Goal: Use online tool/utility: Utilize a website feature to perform a specific function

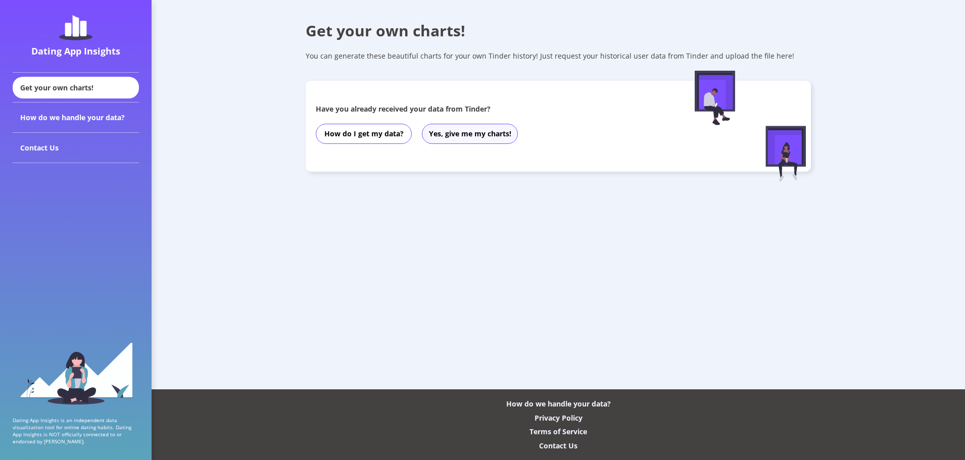
click at [436, 139] on button "Yes, give me my charts!" at bounding box center [470, 134] width 96 height 20
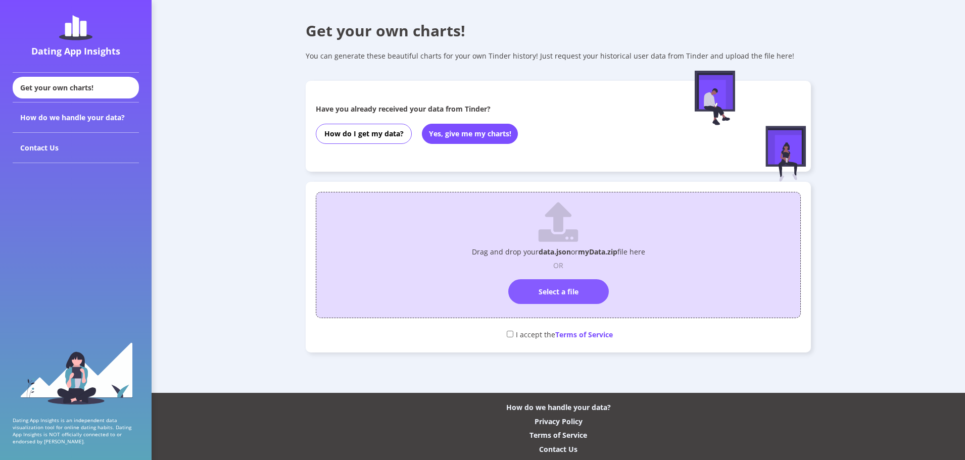
click at [571, 291] on label "Select a file" at bounding box center [558, 291] width 101 height 25
click at [558, 275] on input "Select a file" at bounding box center [558, 275] width 0 height 0
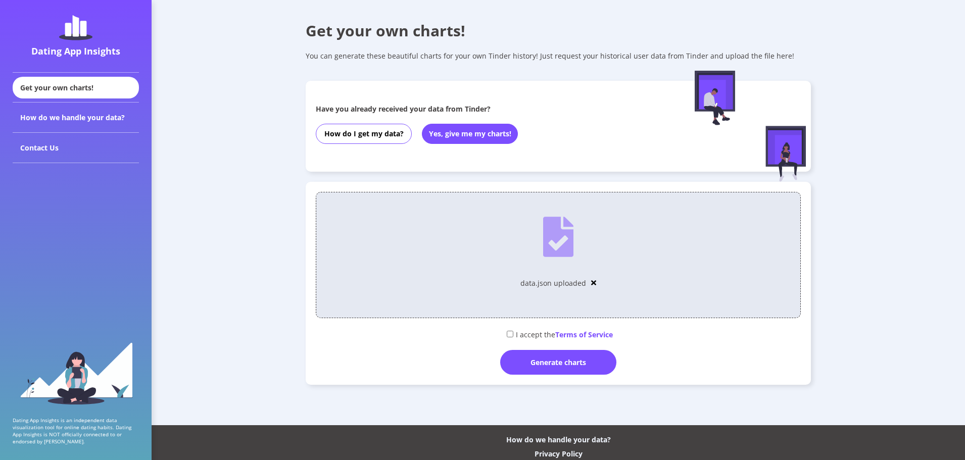
click at [508, 339] on div "I accept the Terms of Service" at bounding box center [558, 334] width 485 height 17
click at [510, 335] on input "checkbox" at bounding box center [510, 334] width 7 height 7
checkbox input "true"
click at [544, 363] on div "Generate charts" at bounding box center [558, 362] width 116 height 25
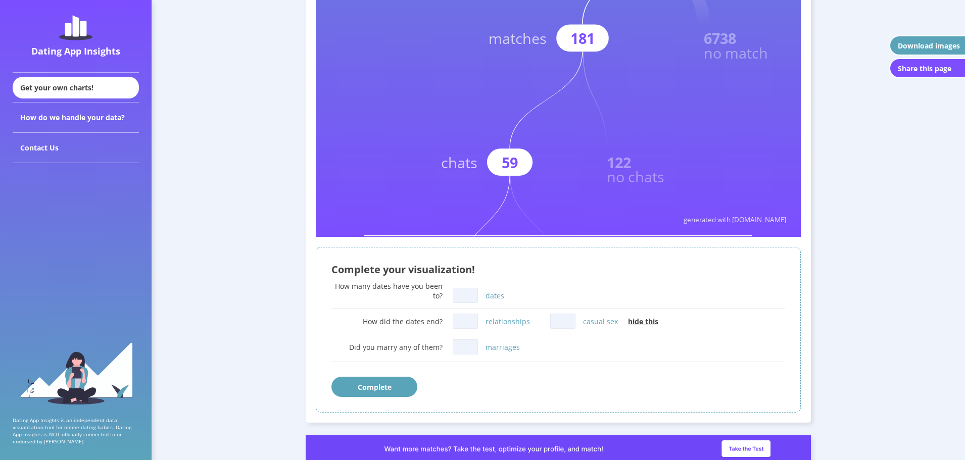
scroll to position [455, 0]
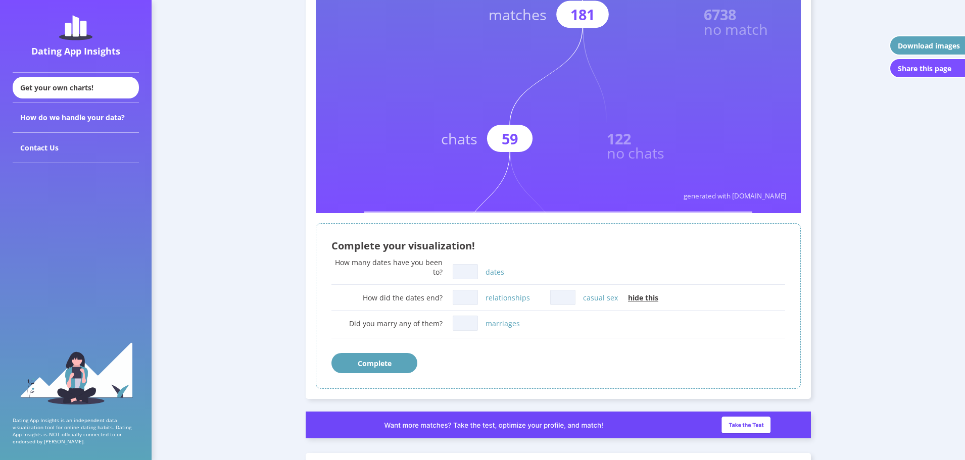
click at [470, 328] on input "marriages" at bounding box center [465, 323] width 25 height 15
type input "0"
click at [471, 298] on input "relationships" at bounding box center [465, 297] width 25 height 15
type input "0"
click at [561, 301] on input "casual sex" at bounding box center [562, 297] width 25 height 15
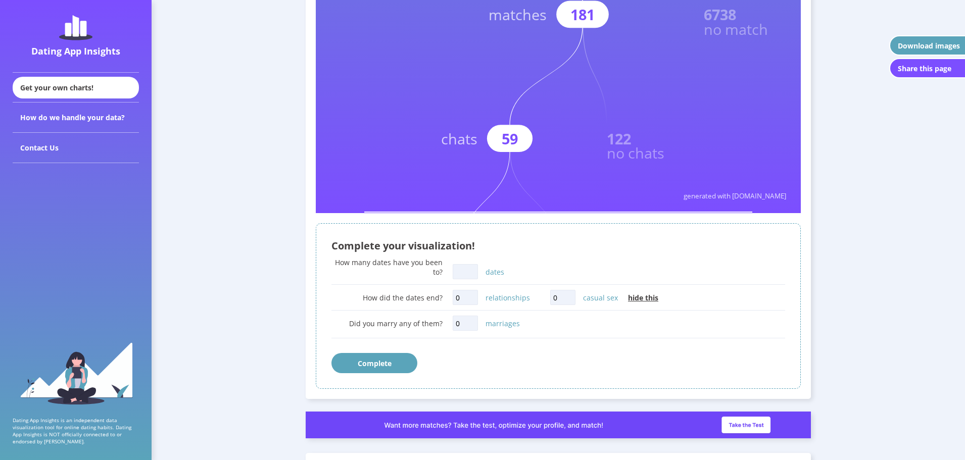
type input "0"
click at [458, 278] on input "dates" at bounding box center [465, 271] width 25 height 15
type input "2"
click at [406, 362] on button "Complete" at bounding box center [375, 363] width 86 height 20
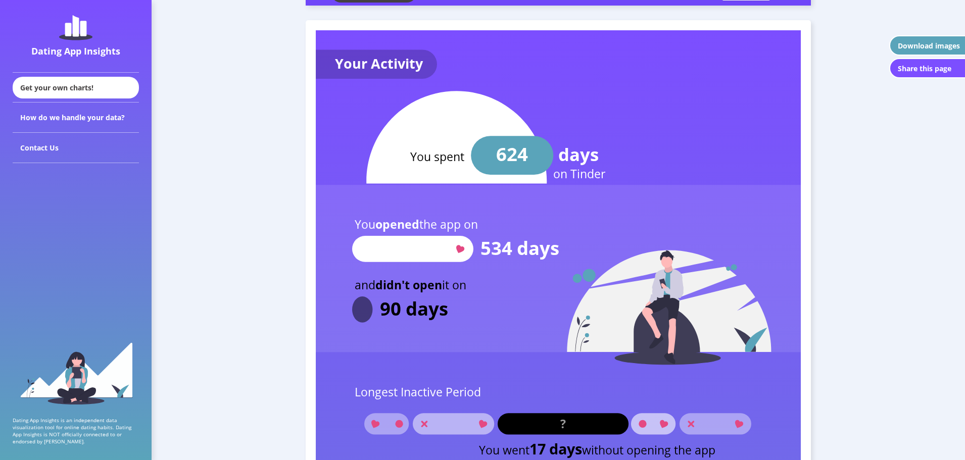
scroll to position [1086, 0]
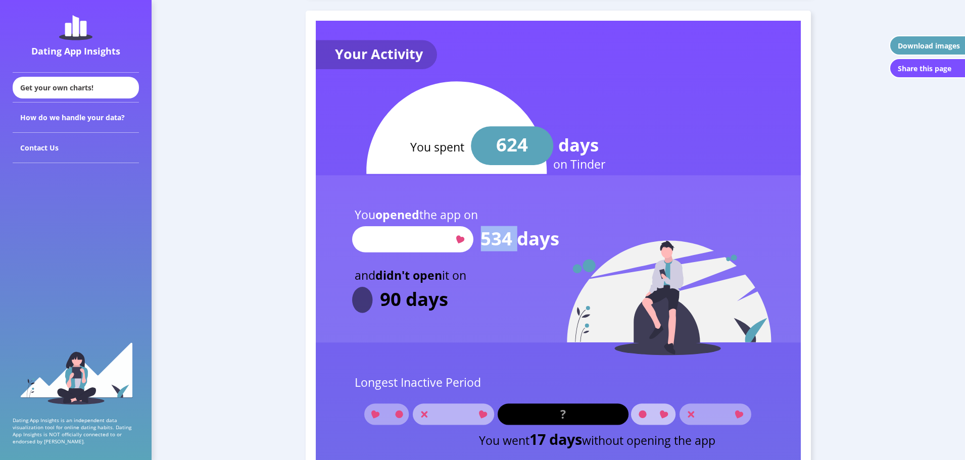
drag, startPoint x: 482, startPoint y: 244, endPoint x: 518, endPoint y: 244, distance: 36.4
click at [518, 244] on text "534 days" at bounding box center [520, 238] width 79 height 25
click at [529, 242] on text "534 days" at bounding box center [520, 238] width 79 height 25
click at [498, 203] on rect at bounding box center [558, 258] width 485 height 167
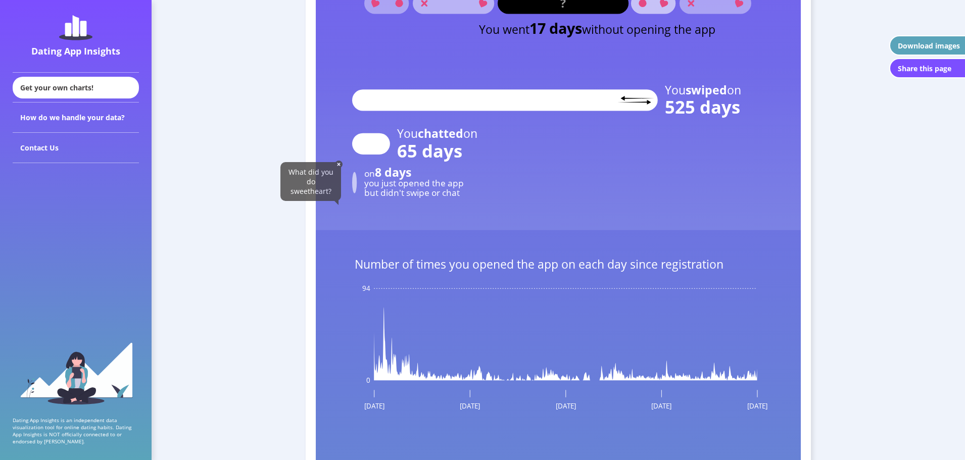
scroll to position [1642, 0]
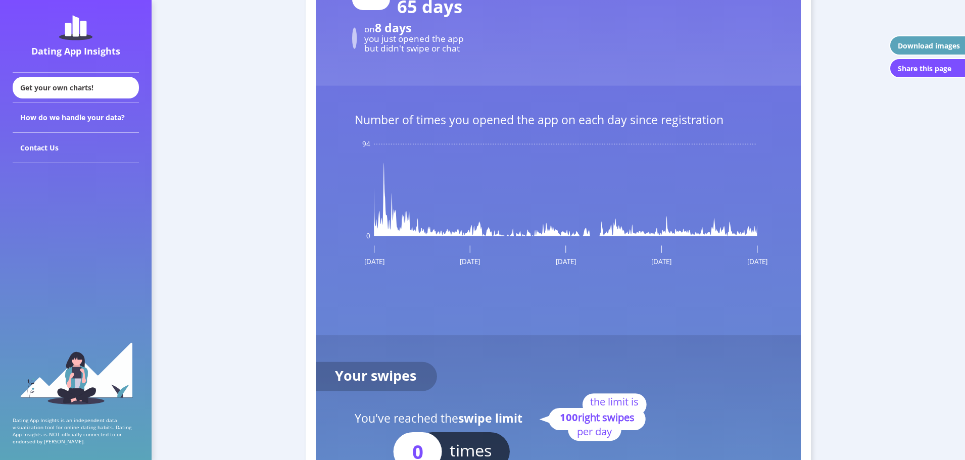
drag, startPoint x: 458, startPoint y: 233, endPoint x: 472, endPoint y: 233, distance: 13.6
click at [472, 233] on icon at bounding box center [565, 199] width 383 height 73
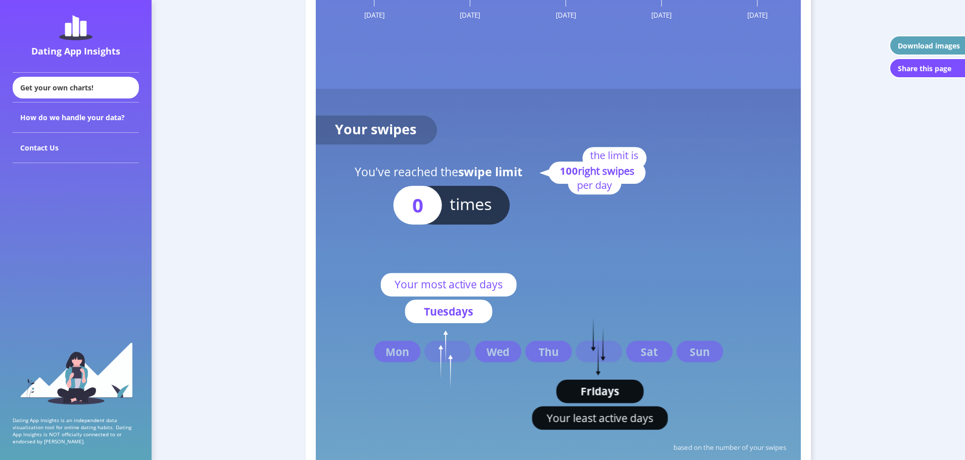
scroll to position [1894, 0]
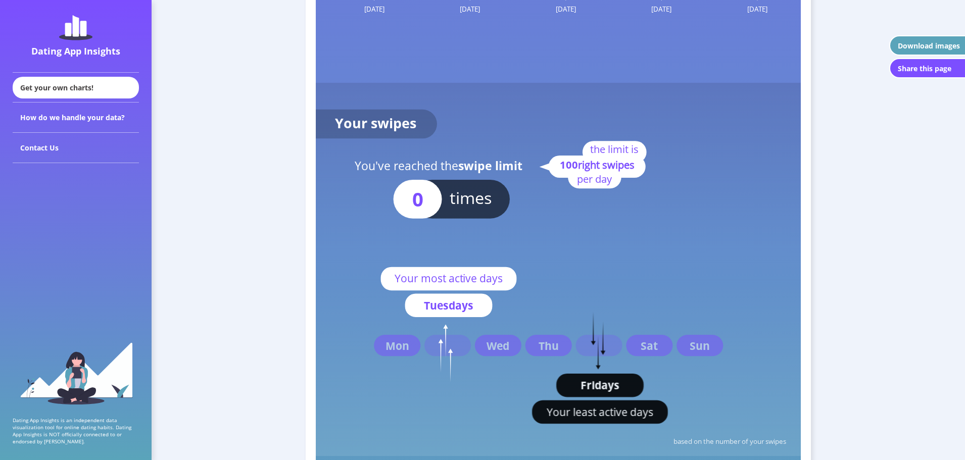
click at [433, 201] on rect at bounding box center [418, 199] width 49 height 39
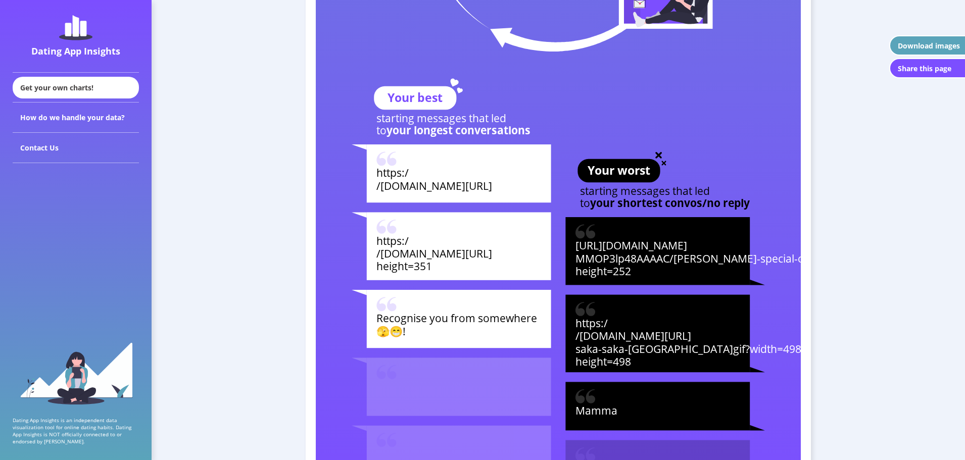
scroll to position [3562, 0]
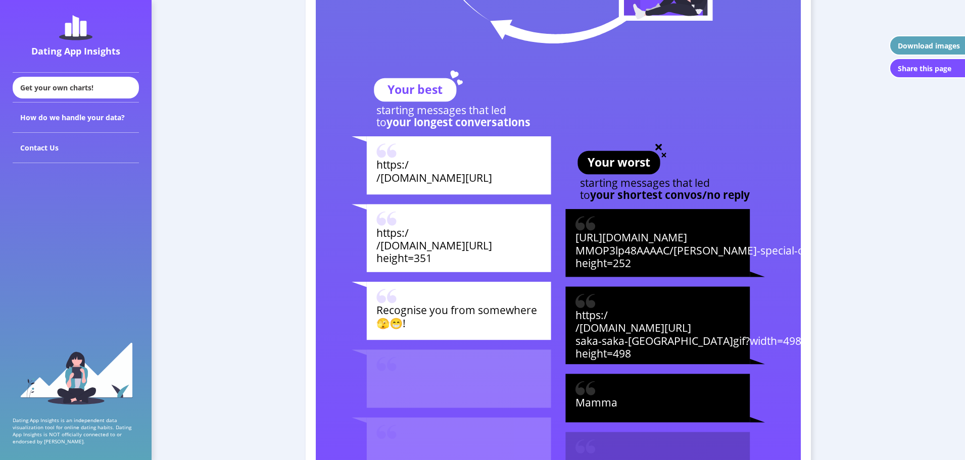
click at [461, 179] on tspan "/[DOMAIN_NAME][URL]" at bounding box center [435, 177] width 116 height 15
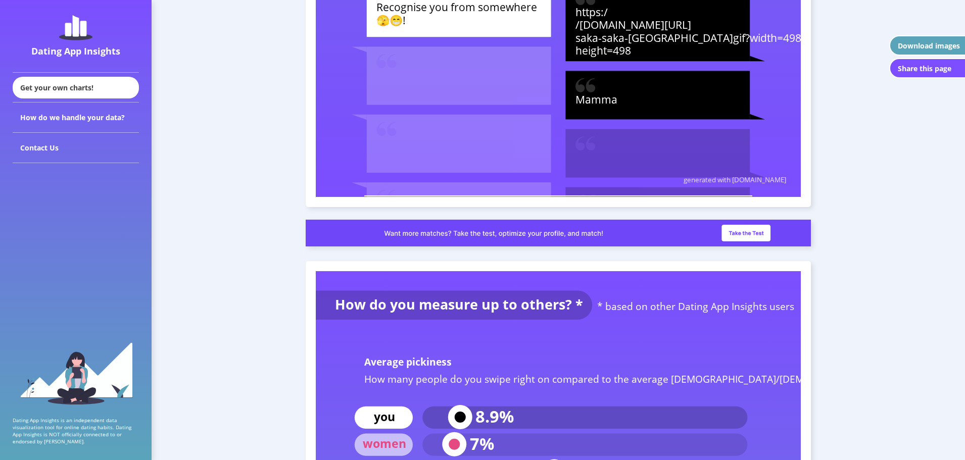
scroll to position [3815, 0]
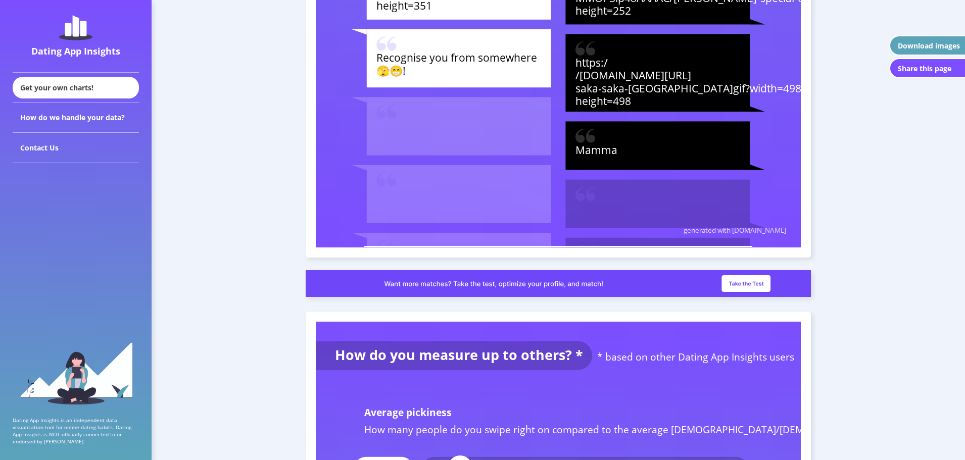
drag, startPoint x: 660, startPoint y: 244, endPoint x: 688, endPoint y: 248, distance: 28.5
click at [688, 248] on rect at bounding box center [658, 262] width 184 height 49
drag, startPoint x: 688, startPoint y: 247, endPoint x: 710, endPoint y: 246, distance: 21.7
click at [505, 179] on rect at bounding box center [459, 194] width 184 height 58
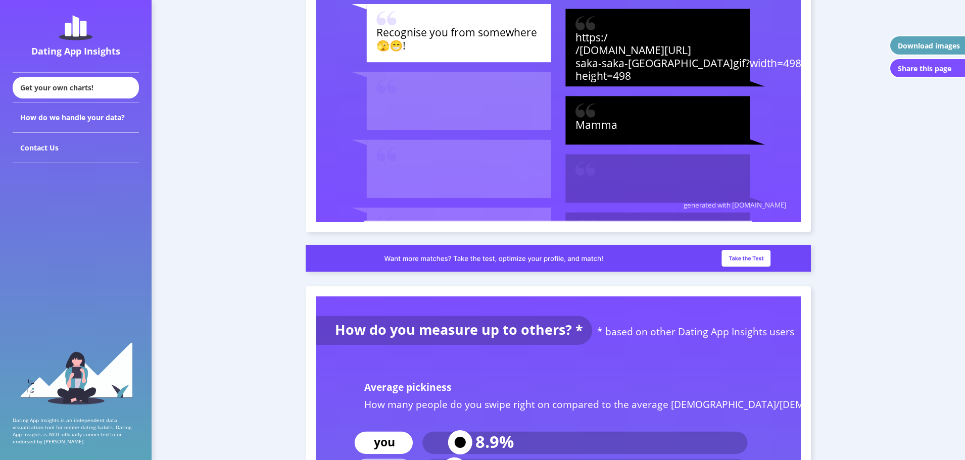
scroll to position [3865, 0]
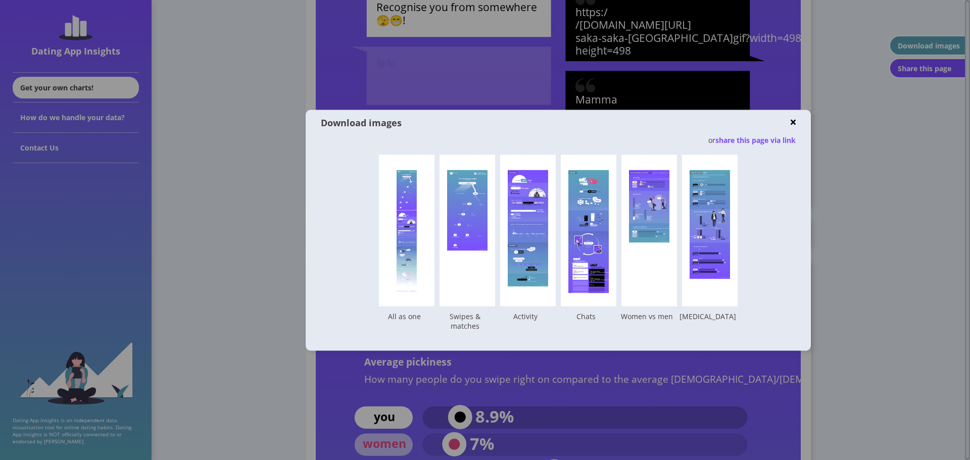
click at [795, 121] on img at bounding box center [793, 123] width 5 height 8
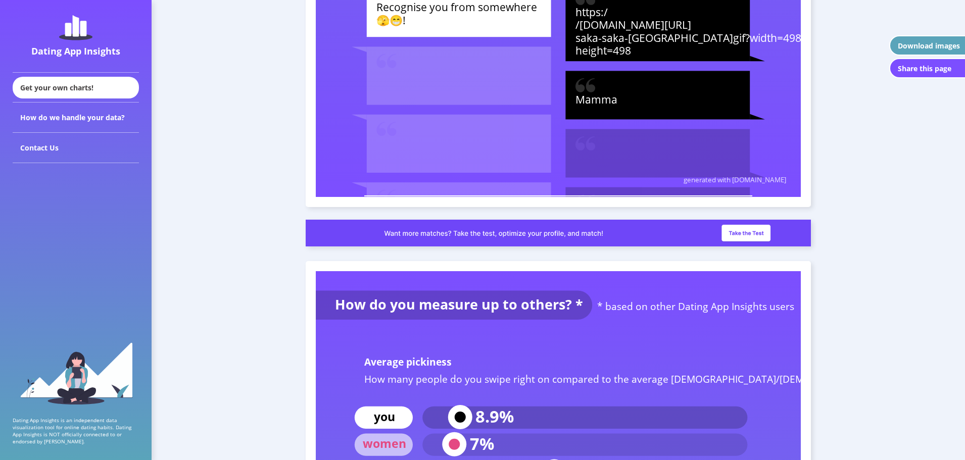
click at [762, 224] on img at bounding box center [558, 233] width 505 height 27
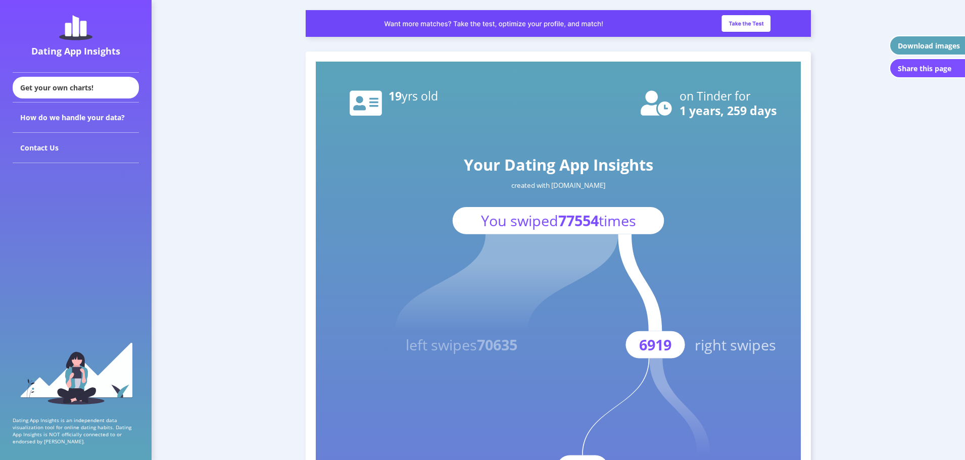
scroll to position [101, 0]
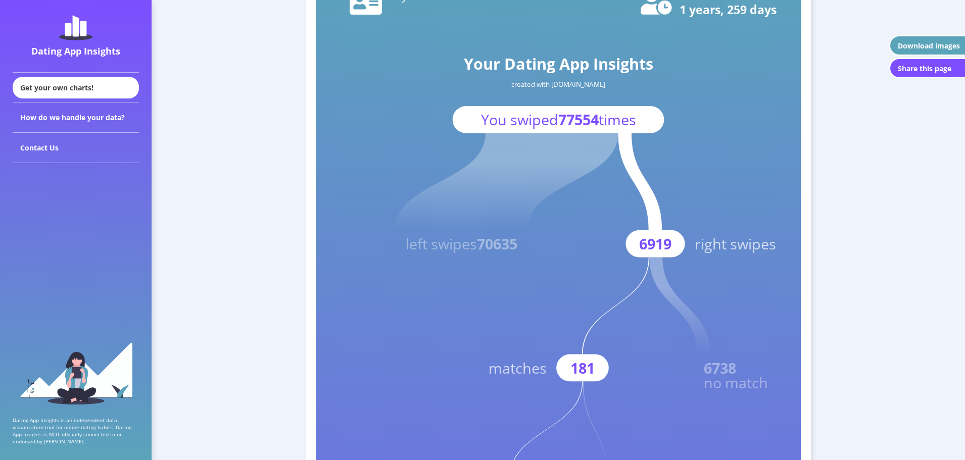
drag, startPoint x: 639, startPoint y: 246, endPoint x: 662, endPoint y: 247, distance: 22.8
click at [670, 247] on text "6919" at bounding box center [655, 244] width 32 height 20
drag, startPoint x: 578, startPoint y: 248, endPoint x: 608, endPoint y: 249, distance: 29.8
click at [578, 249] on rect at bounding box center [558, 446] width 485 height 970
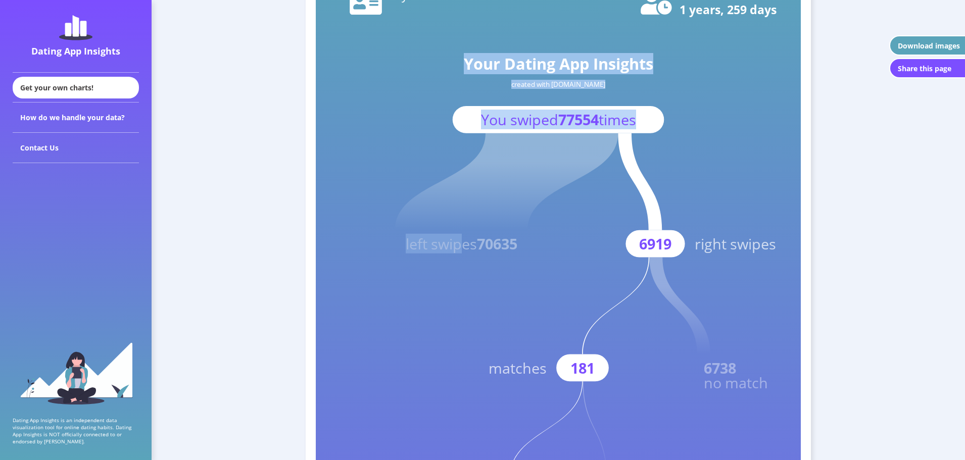
drag, startPoint x: 462, startPoint y: 245, endPoint x: 526, endPoint y: 247, distance: 64.2
click at [526, 247] on icon "Your Dating App Insights created with [DOMAIN_NAME] You swiped 77554 times left…" at bounding box center [558, 446] width 485 height 970
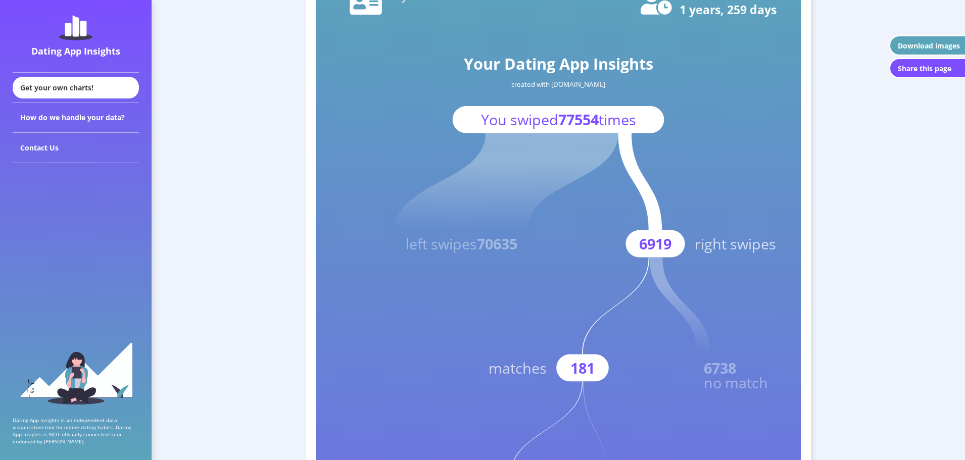
click at [527, 247] on rect at bounding box center [558, 446] width 485 height 970
drag, startPoint x: 505, startPoint y: 244, endPoint x: 493, endPoint y: 246, distance: 12.7
click at [493, 246] on tspan "70635" at bounding box center [497, 244] width 40 height 20
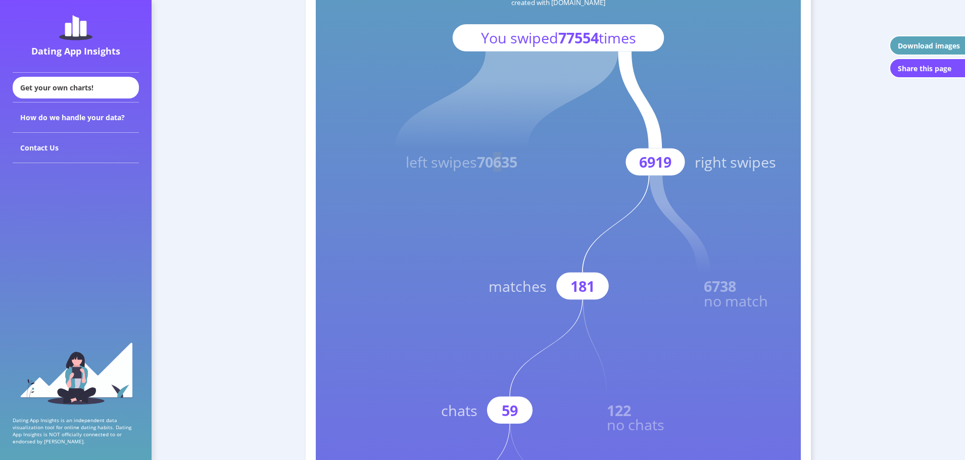
scroll to position [202, 0]
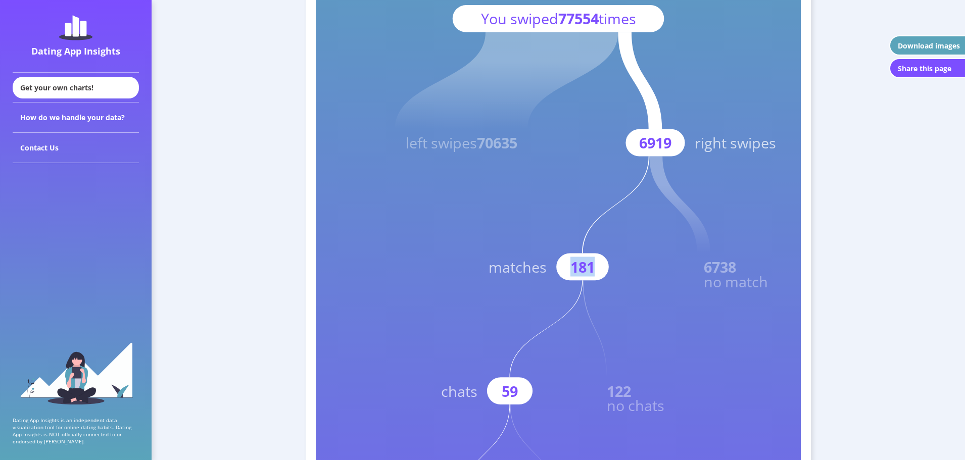
drag, startPoint x: 572, startPoint y: 267, endPoint x: 641, endPoint y: 268, distance: 68.7
click at [594, 268] on g "181 matches" at bounding box center [569, 218] width 161 height 124
drag, startPoint x: 701, startPoint y: 266, endPoint x: 744, endPoint y: 267, distance: 44.0
click at [744, 267] on rect at bounding box center [558, 344] width 485 height 970
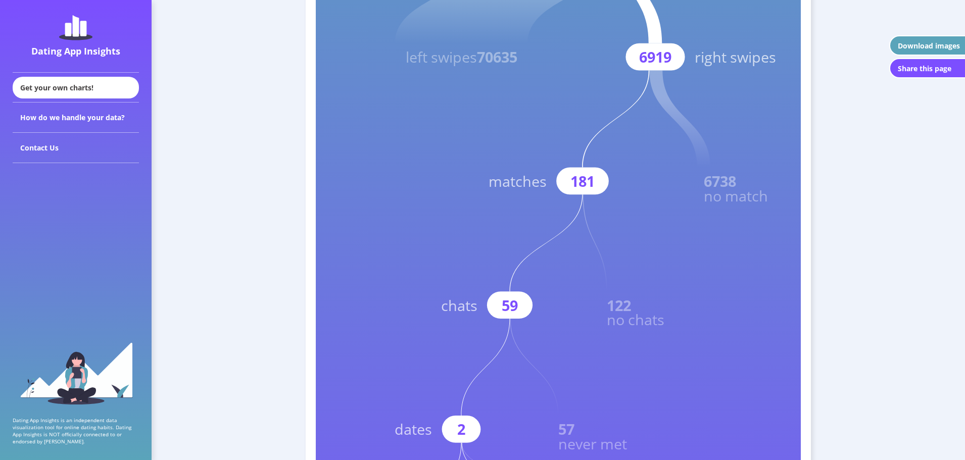
scroll to position [303, 0]
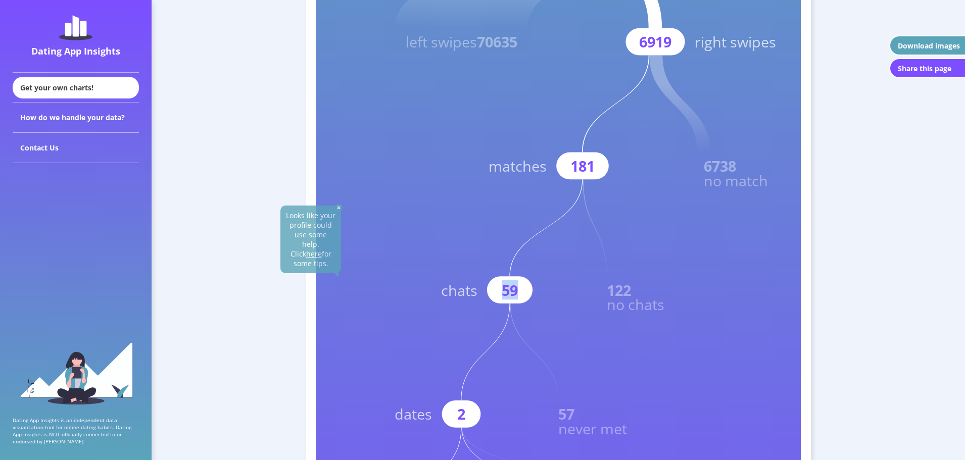
drag, startPoint x: 498, startPoint y: 292, endPoint x: 515, endPoint y: 294, distance: 16.7
click at [515, 294] on g "59 chats" at bounding box center [512, 241] width 142 height 124
drag, startPoint x: 608, startPoint y: 295, endPoint x: 620, endPoint y: 295, distance: 12.1
click at [620, 295] on text "no chats" at bounding box center [636, 305] width 58 height 20
click at [660, 290] on rect at bounding box center [558, 243] width 485 height 970
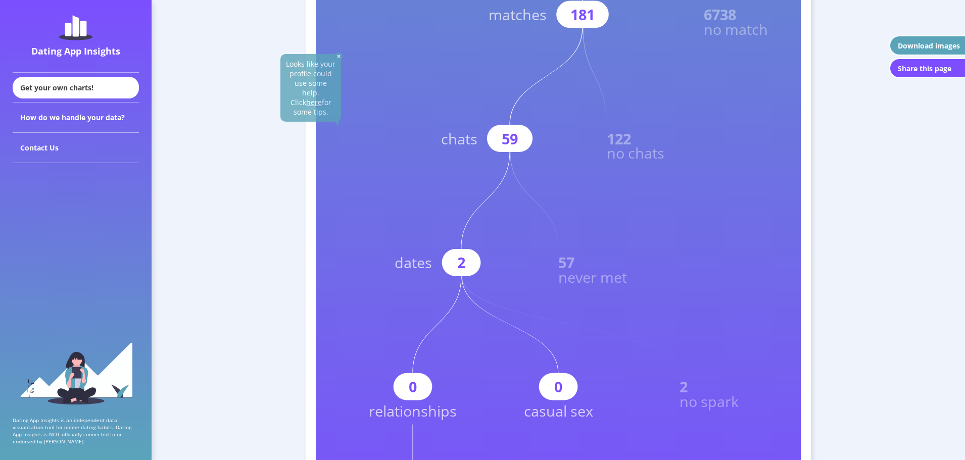
scroll to position [505, 0]
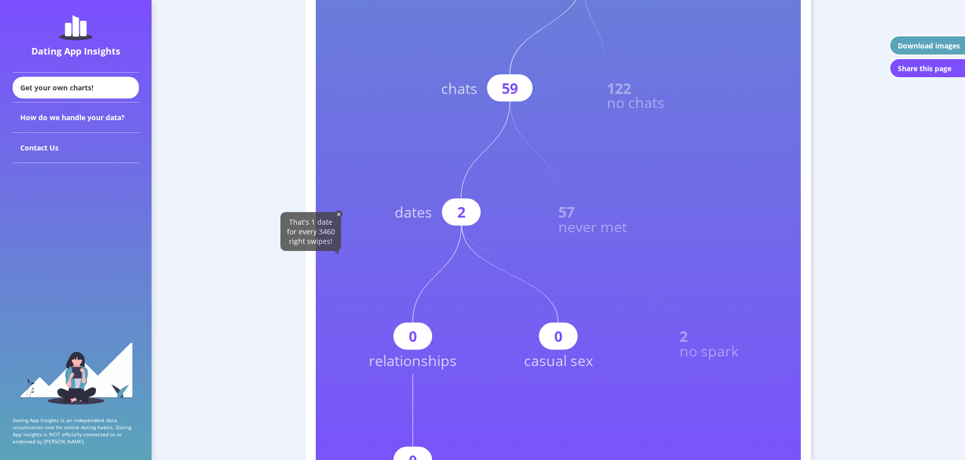
drag, startPoint x: 556, startPoint y: 216, endPoint x: 581, endPoint y: 216, distance: 24.8
click at [581, 216] on rect at bounding box center [558, 41] width 485 height 970
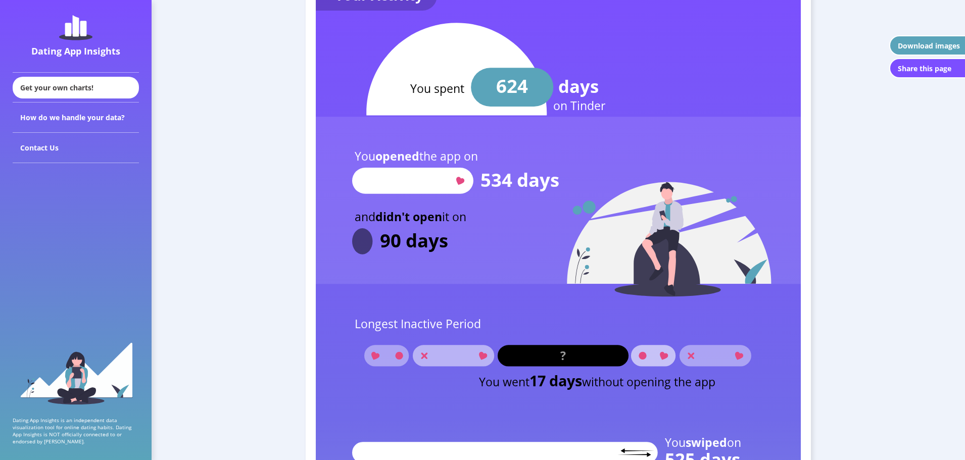
scroll to position [1162, 0]
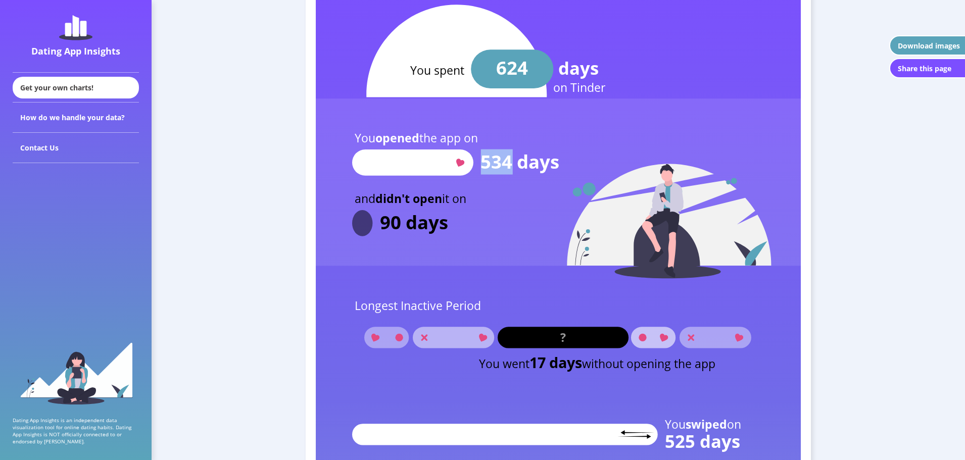
drag, startPoint x: 485, startPoint y: 166, endPoint x: 512, endPoint y: 168, distance: 27.9
click at [512, 168] on text "534 days" at bounding box center [520, 161] width 79 height 25
drag, startPoint x: 381, startPoint y: 230, endPoint x: 406, endPoint y: 234, distance: 25.0
click at [406, 234] on text "90 days" at bounding box center [414, 222] width 68 height 25
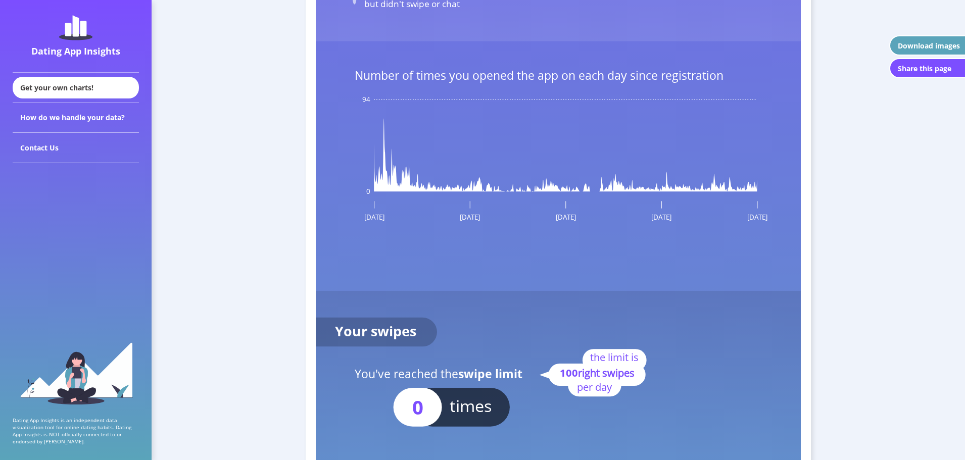
scroll to position [1668, 0]
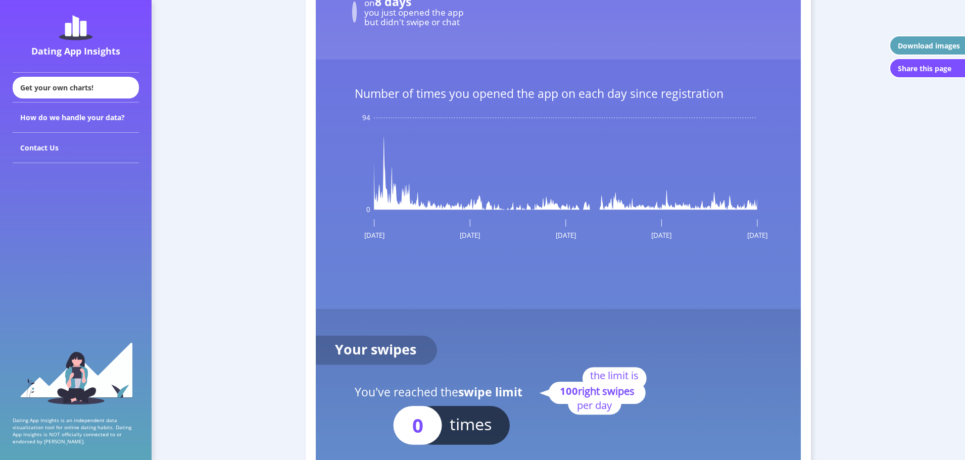
click at [387, 150] on rect at bounding box center [558, 139] width 485 height 1402
drag, startPoint x: 383, startPoint y: 141, endPoint x: 384, endPoint y: 135, distance: 5.7
click at [384, 135] on rect at bounding box center [558, 139] width 485 height 1402
drag, startPoint x: 388, startPoint y: 204, endPoint x: 388, endPoint y: 167, distance: 36.9
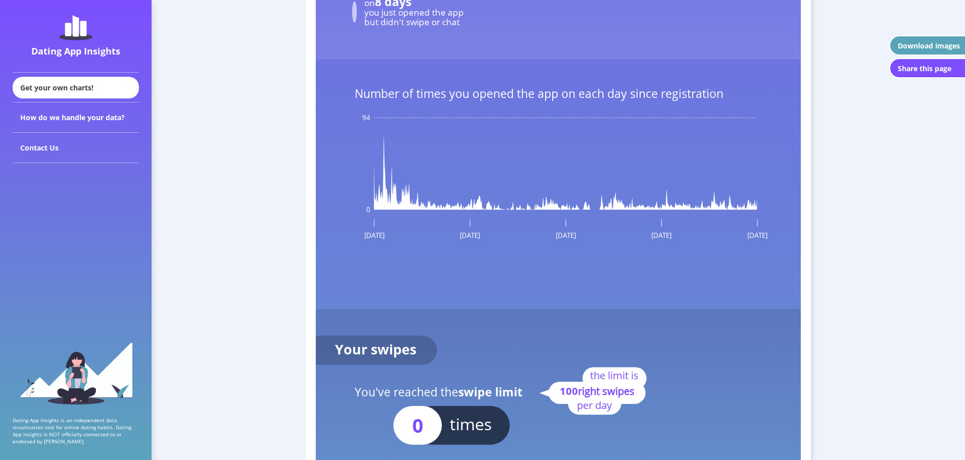
click at [388, 202] on icon "Your Activity You spent days on Tinder 624 You opened the app on 534 days and d…" at bounding box center [558, 139] width 485 height 1402
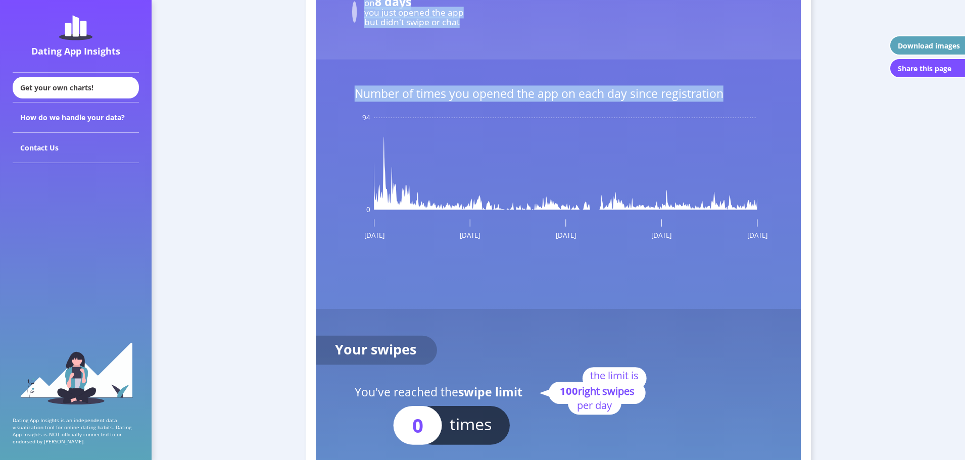
click at [385, 195] on icon at bounding box center [565, 172] width 383 height 73
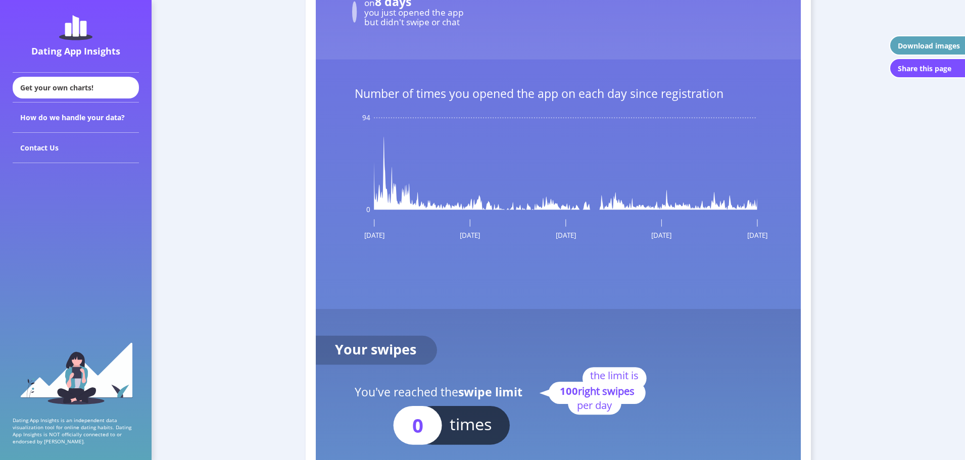
click at [396, 191] on icon at bounding box center [565, 172] width 383 height 73
click at [382, 164] on rect at bounding box center [558, 139] width 485 height 1402
click at [386, 162] on rect at bounding box center [558, 139] width 485 height 1402
drag, startPoint x: 381, startPoint y: 161, endPoint x: 390, endPoint y: 161, distance: 9.1
click at [390, 161] on rect at bounding box center [558, 139] width 485 height 1402
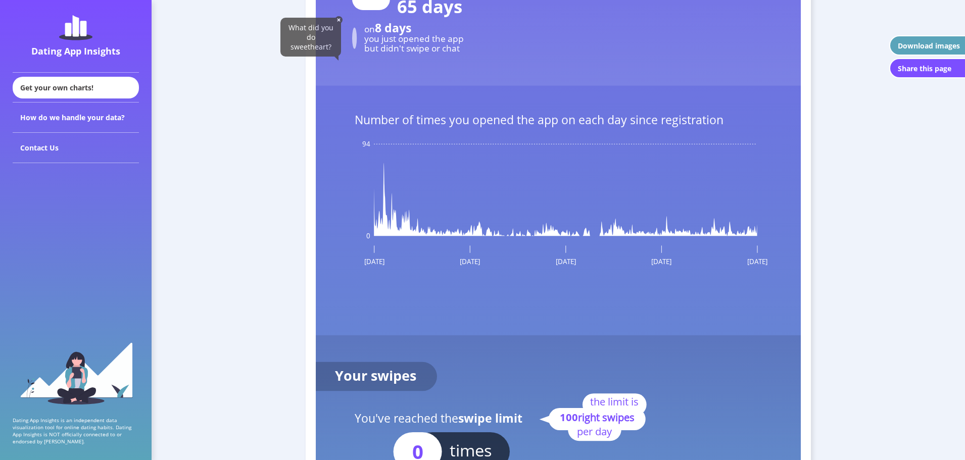
scroll to position [1617, 0]
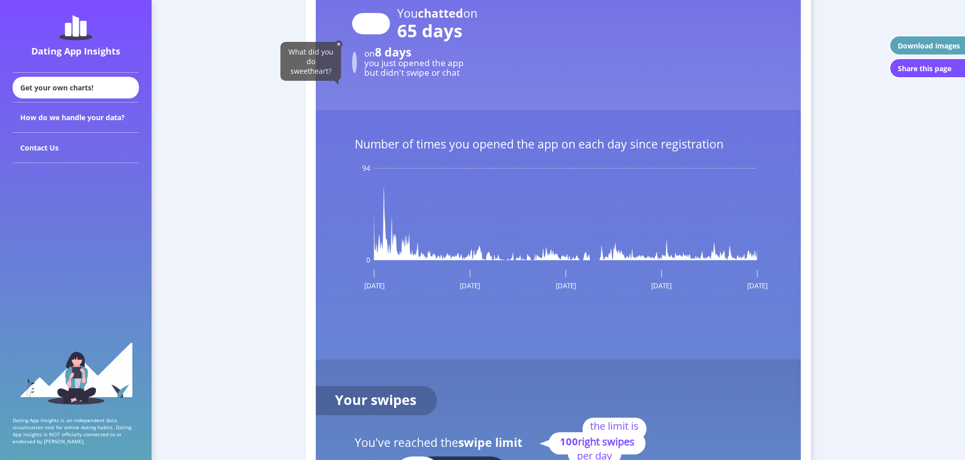
click at [388, 203] on rect at bounding box center [558, 190] width 485 height 1402
click at [386, 203] on rect at bounding box center [558, 190] width 485 height 1402
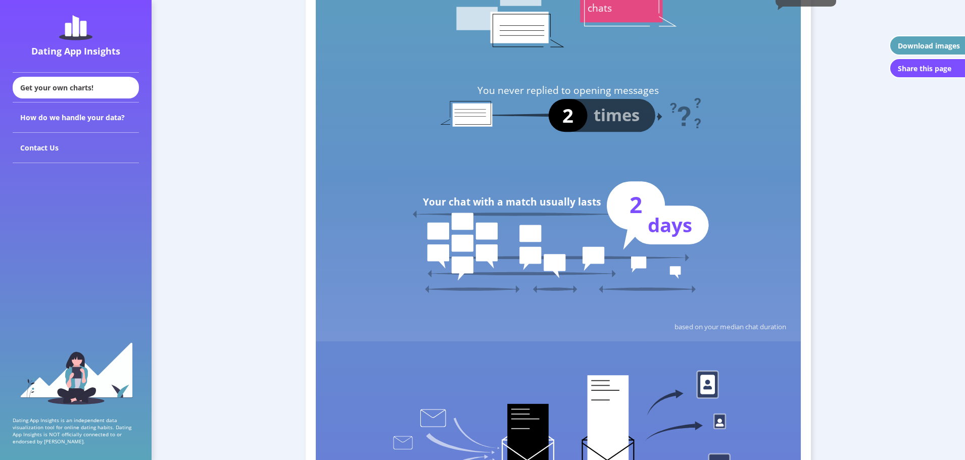
scroll to position [2729, 0]
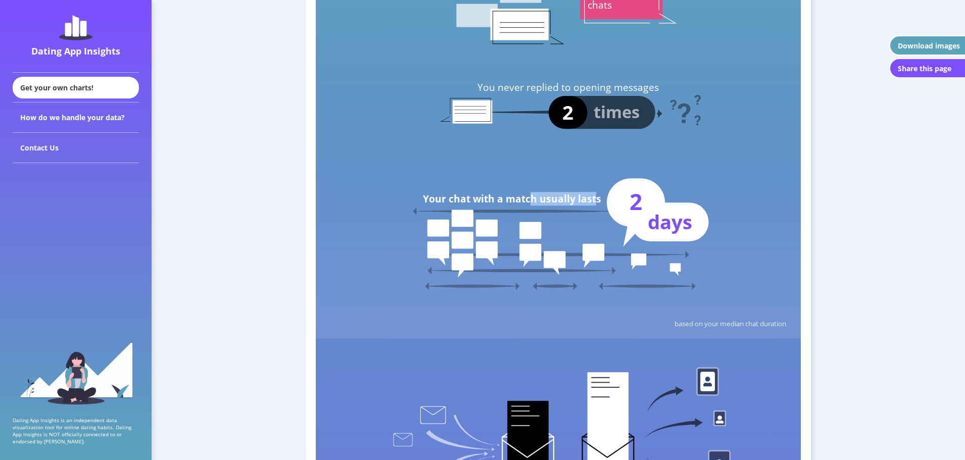
drag, startPoint x: 531, startPoint y: 199, endPoint x: 597, endPoint y: 204, distance: 66.4
click at [597, 204] on text "Your chat with a match usually lasts" at bounding box center [512, 199] width 178 height 14
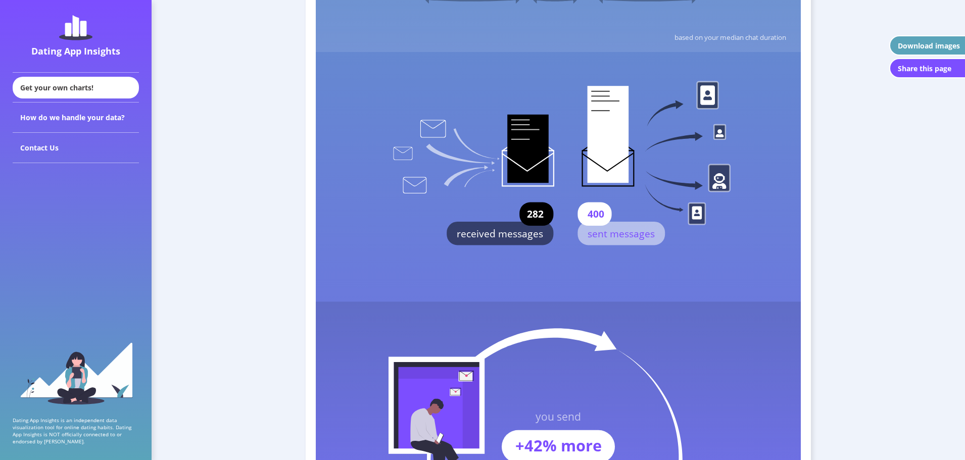
scroll to position [3033, 0]
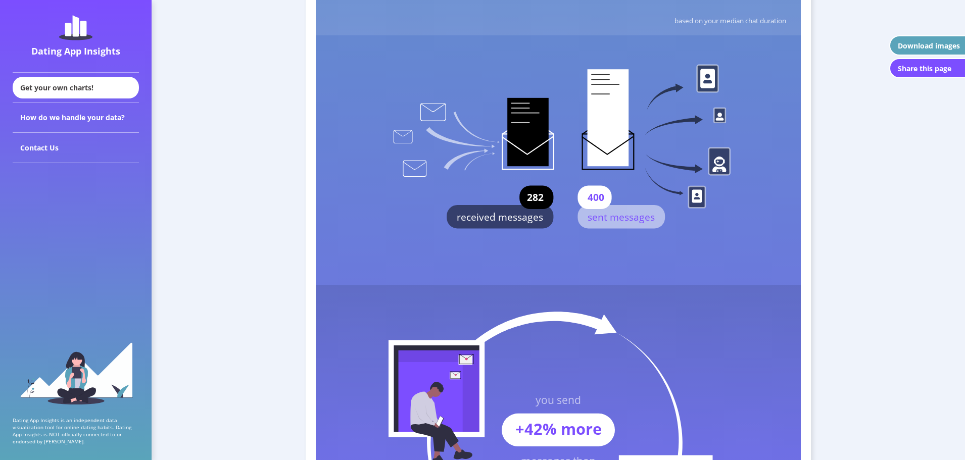
drag, startPoint x: 586, startPoint y: 197, endPoint x: 611, endPoint y: 197, distance: 25.3
click at [611, 197] on rect at bounding box center [595, 197] width 34 height 23
click at [616, 197] on rect at bounding box center [558, 290] width 485 height 1480
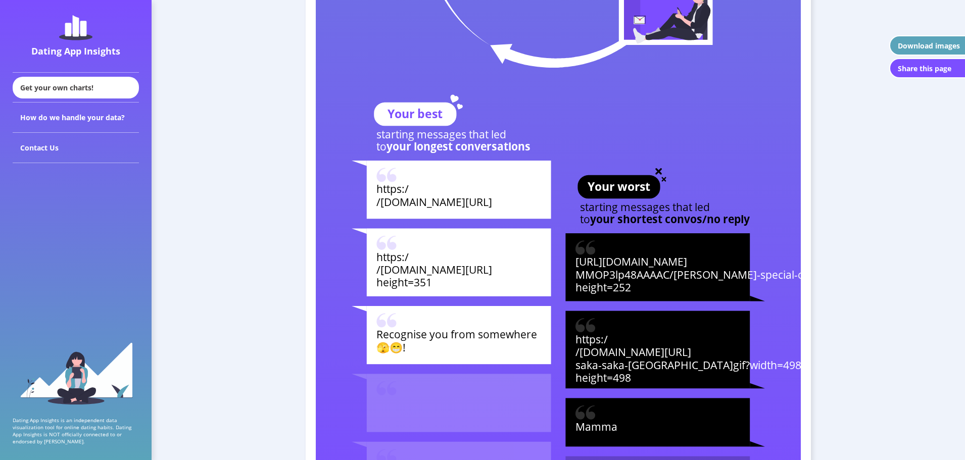
scroll to position [3639, 0]
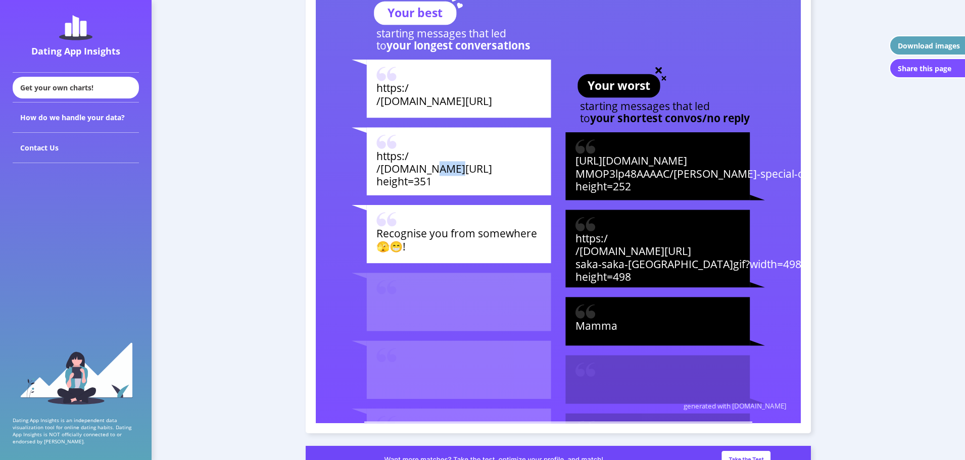
drag, startPoint x: 431, startPoint y: 170, endPoint x: 455, endPoint y: 169, distance: 24.3
click at [455, 169] on tspan "/[DOMAIN_NAME][URL]" at bounding box center [435, 168] width 116 height 15
click at [463, 179] on rect at bounding box center [459, 162] width 184 height 68
drag, startPoint x: 440, startPoint y: 182, endPoint x: 416, endPoint y: 166, distance: 28.9
click at [398, 165] on g "https:/ /[DOMAIN_NAME][URL] height=351" at bounding box center [452, 162] width 200 height 68
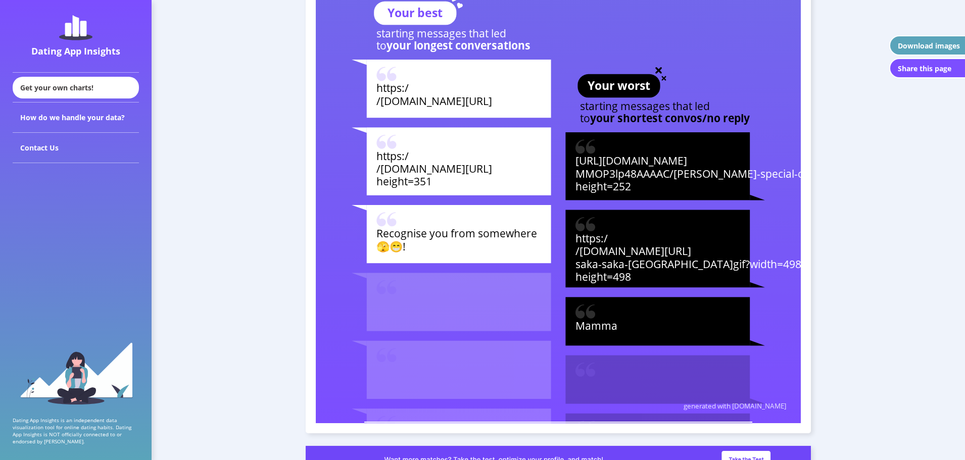
click at [423, 166] on tspan "/[DOMAIN_NAME][URL]" at bounding box center [435, 168] width 116 height 15
drag, startPoint x: 439, startPoint y: 187, endPoint x: 433, endPoint y: 182, distance: 7.9
click at [433, 182] on rect at bounding box center [459, 162] width 184 height 68
drag, startPoint x: 437, startPoint y: 182, endPoint x: 431, endPoint y: 183, distance: 5.6
click at [431, 183] on g "https:/ /[DOMAIN_NAME][URL] height=351" at bounding box center [452, 162] width 200 height 68
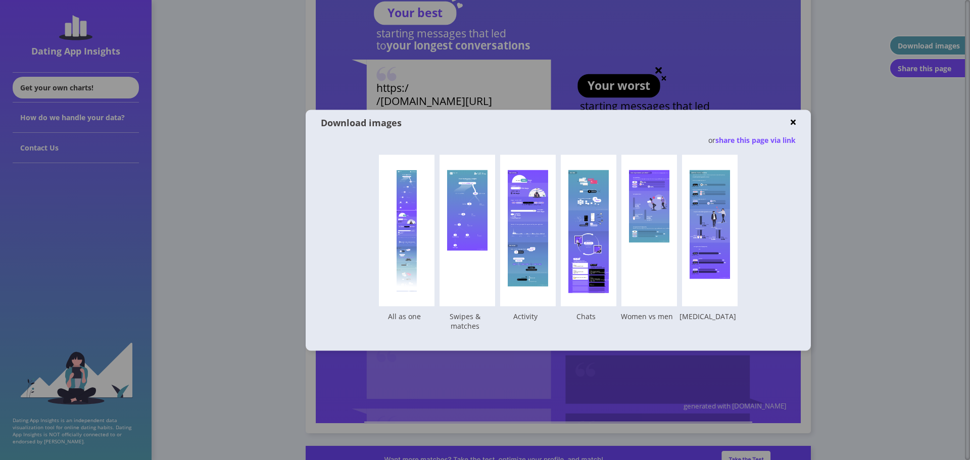
click at [797, 122] on div "Download images or share this page via link Your Dating App Insights created wi…" at bounding box center [558, 230] width 505 height 241
click at [795, 122] on img at bounding box center [793, 123] width 5 height 8
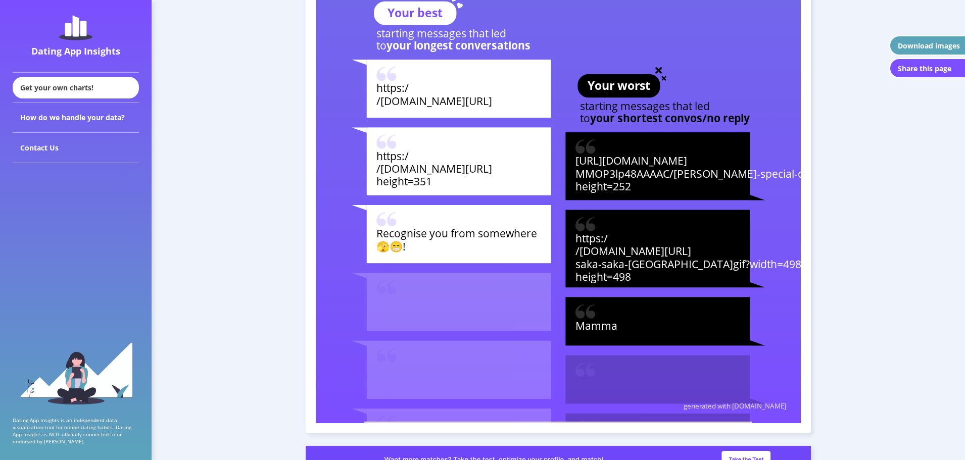
click at [492, 173] on tspan "/[DOMAIN_NAME][URL]" at bounding box center [435, 168] width 116 height 15
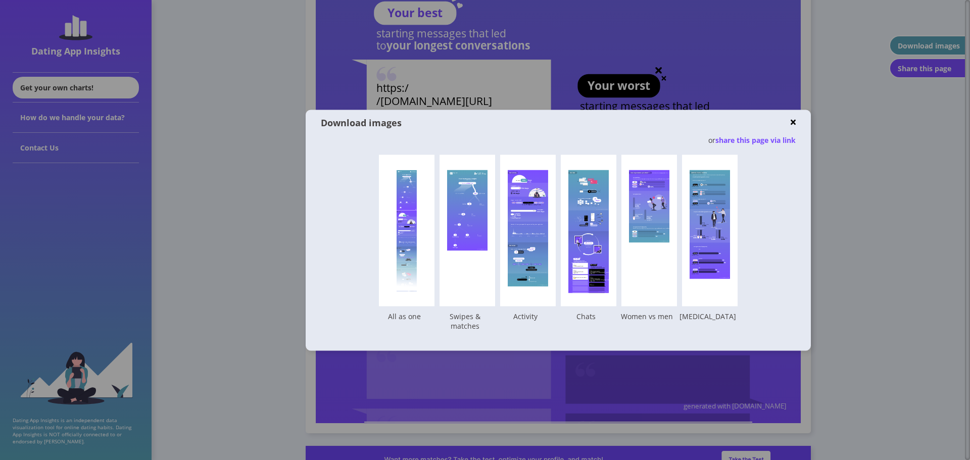
click at [799, 120] on div "Download images or share this page via link Your Dating App Insights created wi…" at bounding box center [558, 230] width 505 height 241
click at [795, 123] on img at bounding box center [793, 123] width 5 height 8
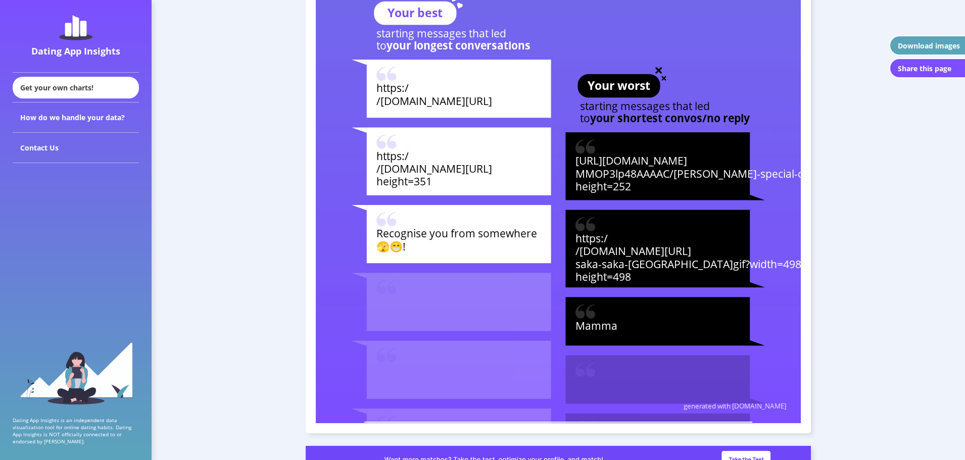
click at [477, 173] on tspan "/[DOMAIN_NAME][URL]" at bounding box center [435, 168] width 116 height 15
copy g "https:/ /[DOMAIN_NAME][URL] height=351"
click at [490, 230] on tspan "Recognise you from somewhere" at bounding box center [457, 233] width 161 height 15
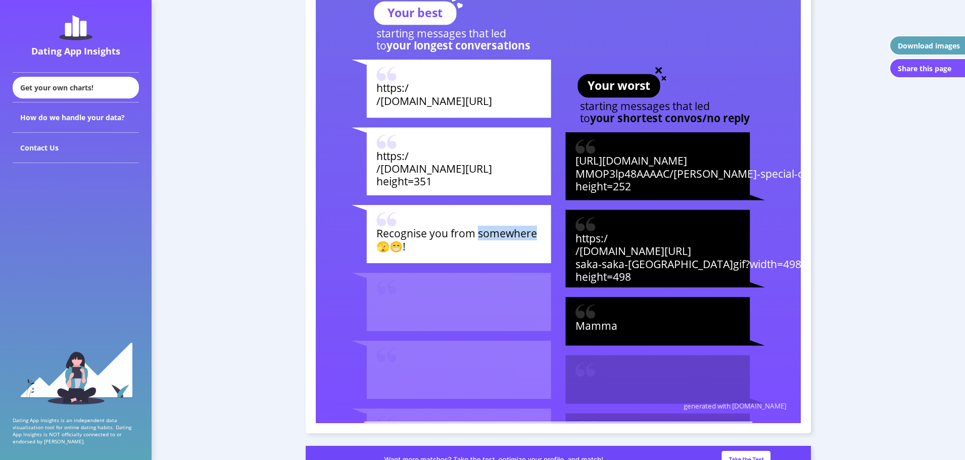
click at [490, 230] on tspan "Recognise you from somewhere" at bounding box center [457, 233] width 161 height 15
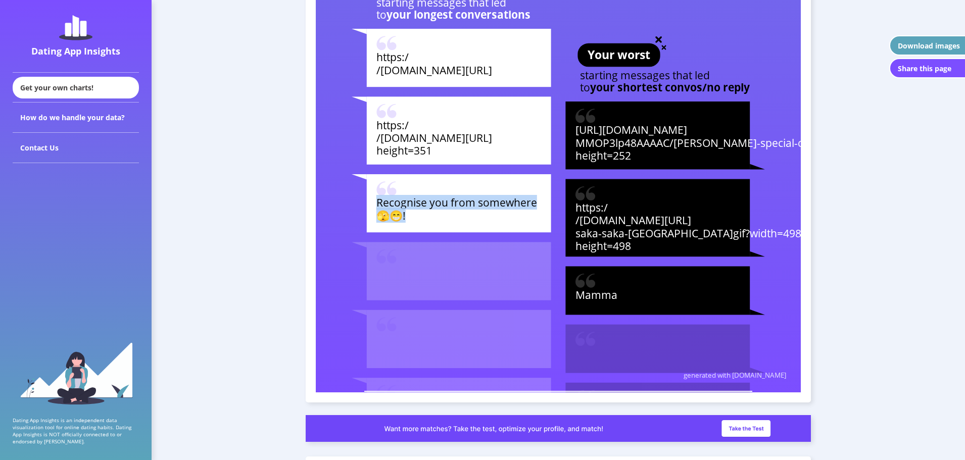
scroll to position [3690, 0]
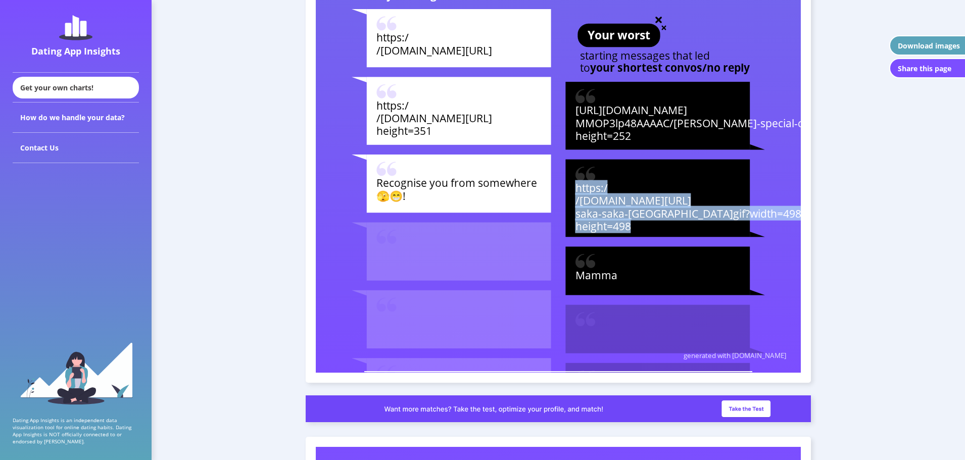
drag, startPoint x: 633, startPoint y: 231, endPoint x: 630, endPoint y: 226, distance: 6.3
click at [630, 226] on g "https:/ /[DOMAIN_NAME][URL] saka-saka-[GEOGRAPHIC_DATA]gif?width=498& height=498" at bounding box center [688, 199] width 244 height 78
copy text "https:/ /[DOMAIN_NAME][URL] saka-saka-[GEOGRAPHIC_DATA]gif?width=498& height=498"
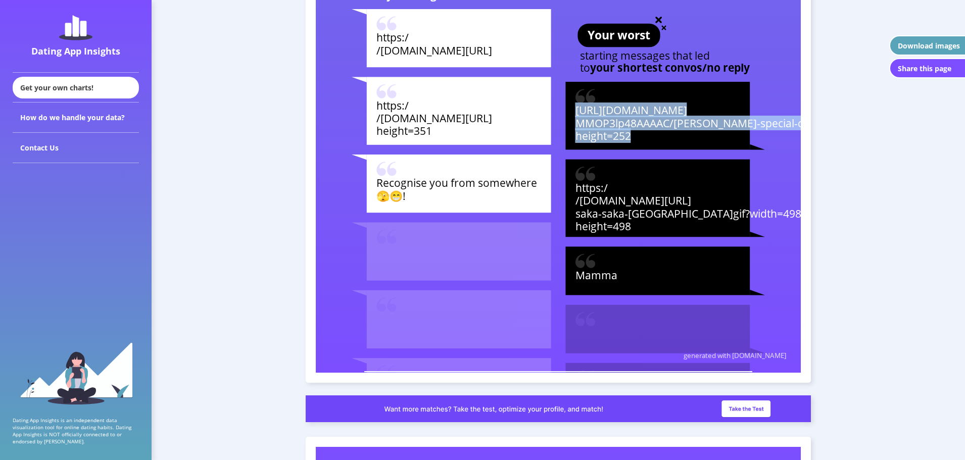
drag, startPoint x: 644, startPoint y: 141, endPoint x: 630, endPoint y: 137, distance: 14.1
click at [630, 137] on g "[URL][DOMAIN_NAME] MMOP3lp48AAAAC/[PERSON_NAME]-special-one.gif?width=498& heig…" at bounding box center [731, 116] width 331 height 68
copy text "[URL][DOMAIN_NAME] MMOP3lp48AAAAC/[PERSON_NAME]-special-one.gif?width=498& heig…"
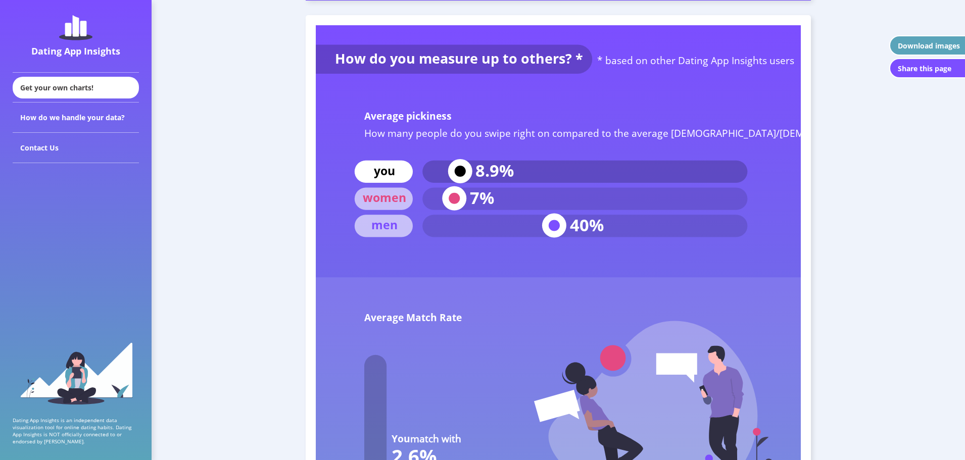
scroll to position [4094, 0]
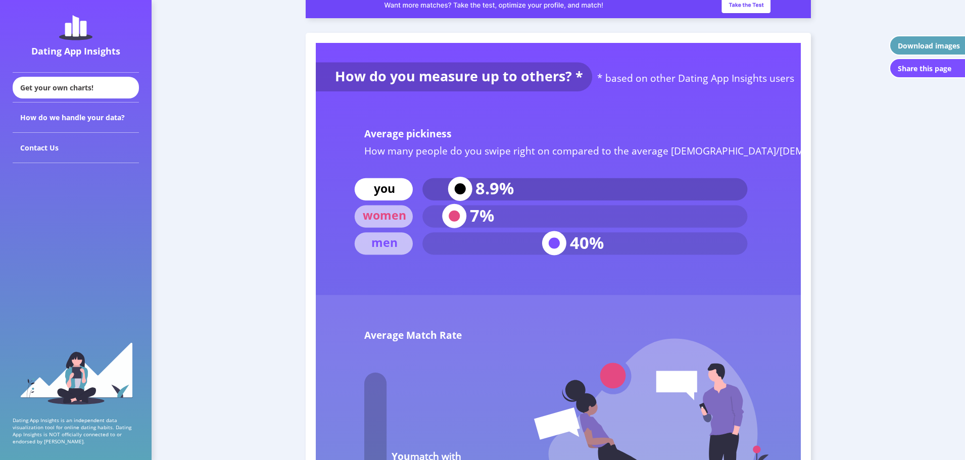
drag, startPoint x: 712, startPoint y: 257, endPoint x: 528, endPoint y: 161, distance: 207.8
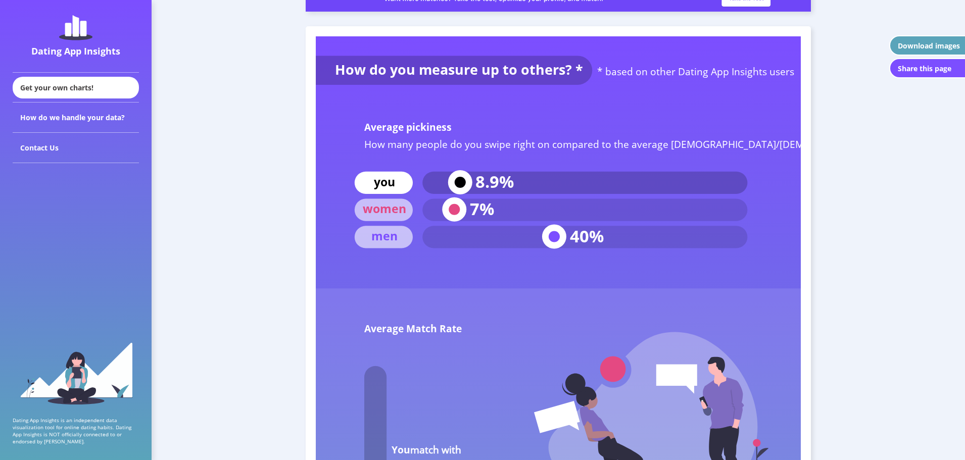
scroll to position [4043, 0]
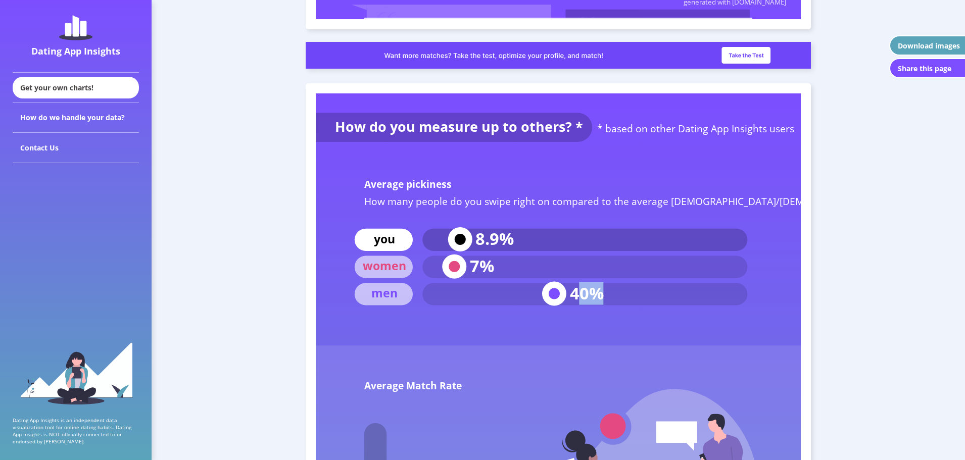
drag, startPoint x: 575, startPoint y: 298, endPoint x: 603, endPoint y: 297, distance: 27.8
click at [603, 297] on text "40%" at bounding box center [587, 293] width 34 height 23
click at [604, 297] on rect at bounding box center [585, 294] width 325 height 22
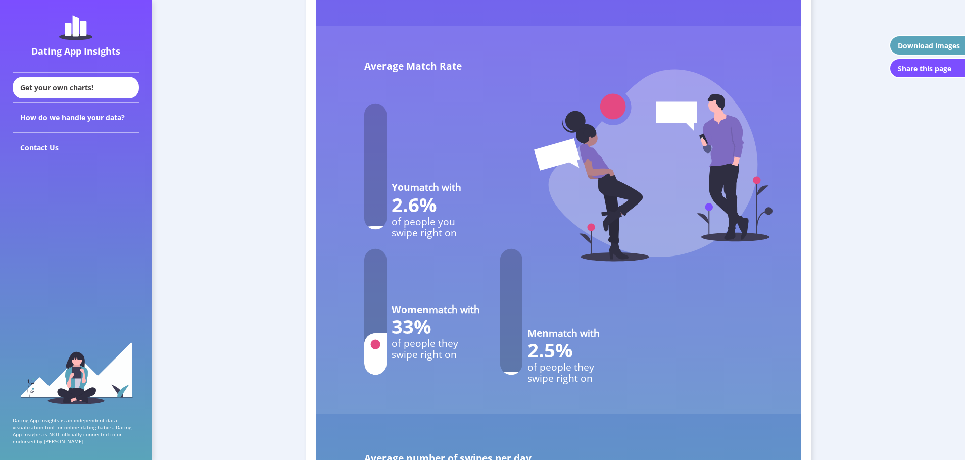
scroll to position [4347, 0]
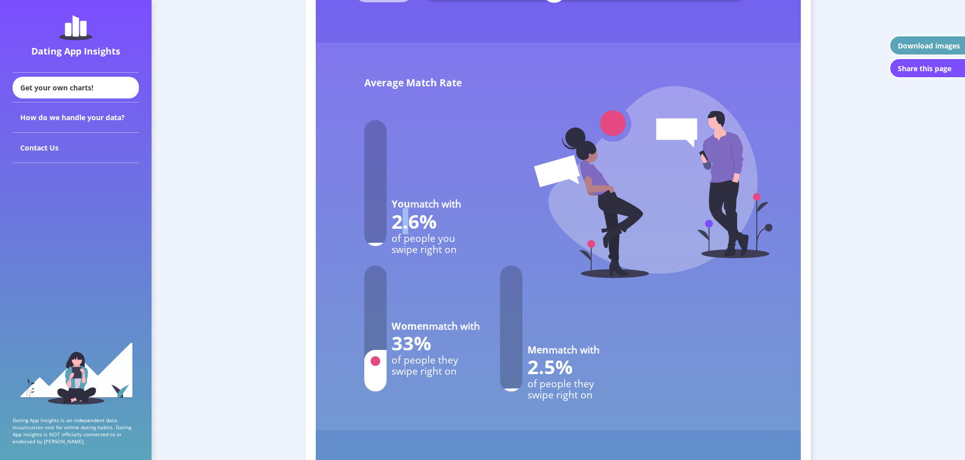
drag, startPoint x: 398, startPoint y: 221, endPoint x: 412, endPoint y: 221, distance: 14.7
click at [412, 221] on text "2.6%" at bounding box center [414, 221] width 45 height 26
click at [415, 221] on text "2.6%" at bounding box center [414, 221] width 45 height 26
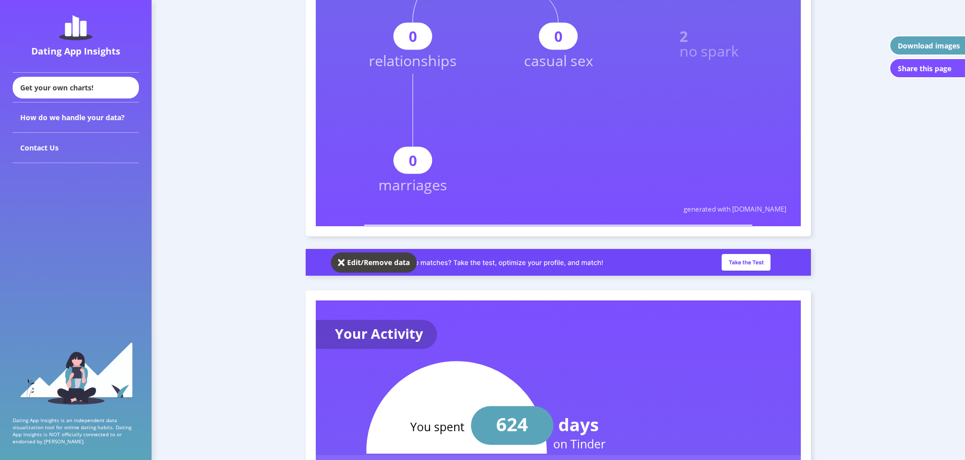
scroll to position [607, 0]
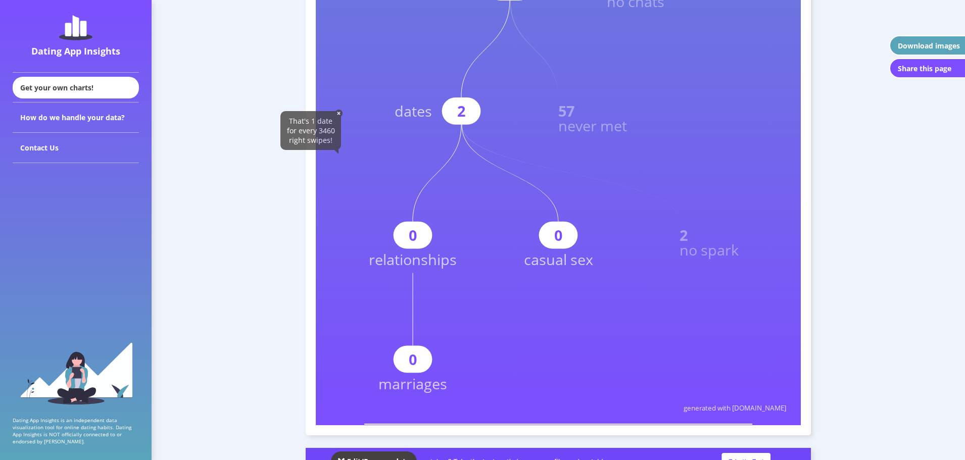
click at [944, 46] on div "Download images" at bounding box center [929, 46] width 62 height 10
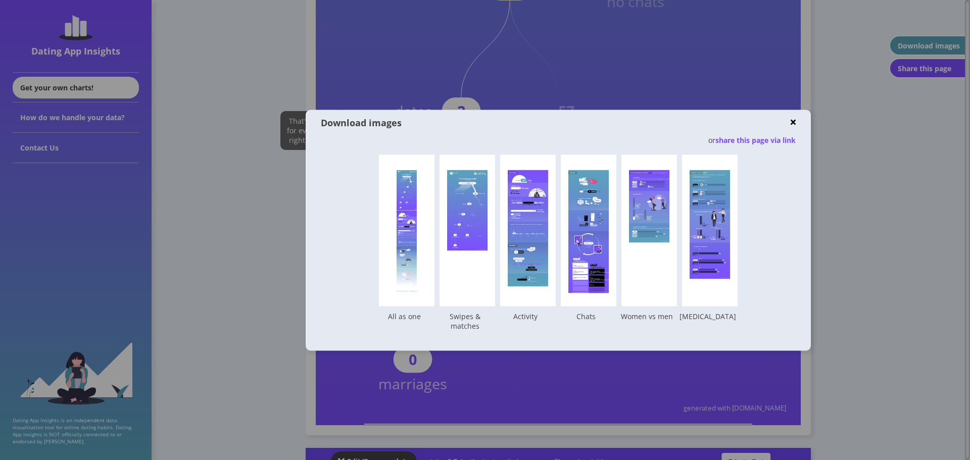
click at [798, 120] on div "Download images or share this page via link Your Dating App Insights created wi…" at bounding box center [558, 230] width 505 height 241
click at [424, 252] on div "Your Dating App Insights created with [DOMAIN_NAME] You swiped 77554 times left…" at bounding box center [407, 231] width 56 height 152
click at [795, 123] on img at bounding box center [793, 123] width 5 height 8
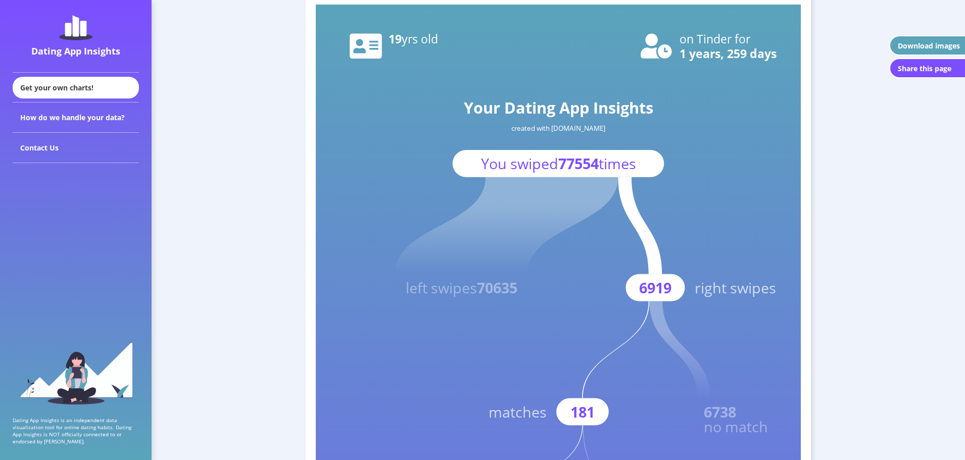
scroll to position [51, 0]
